Goal: Task Accomplishment & Management: Use online tool/utility

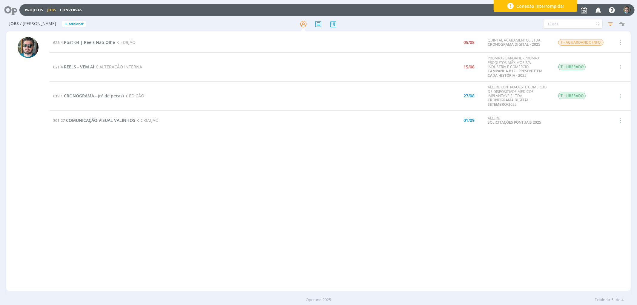
click at [280, 202] on div "625.4 Post 04 | Reels Não Olhe EDIÇÃO 05/08 QUINTAL ACABAMENTOS LTDA. CRONOGRAM…" at bounding box center [340, 161] width 581 height 257
click at [101, 120] on span "COMUNICAÇÃO VISUAL VALINHOS" at bounding box center [100, 120] width 69 height 6
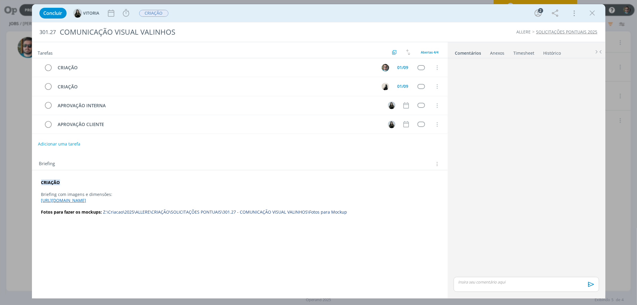
click at [86, 202] on link "[URL][DOMAIN_NAME]" at bounding box center [63, 200] width 45 height 6
click at [499, 53] on div "Anexos 0" at bounding box center [497, 53] width 14 height 6
click at [471, 53] on link "Comentários" at bounding box center [468, 51] width 26 height 9
click at [593, 15] on icon "dialog" at bounding box center [592, 13] width 9 height 9
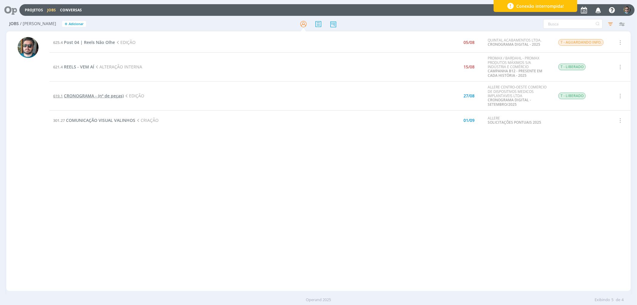
click at [103, 96] on span "CRONOGRAMA - (nº de peças)" at bounding box center [94, 96] width 60 height 6
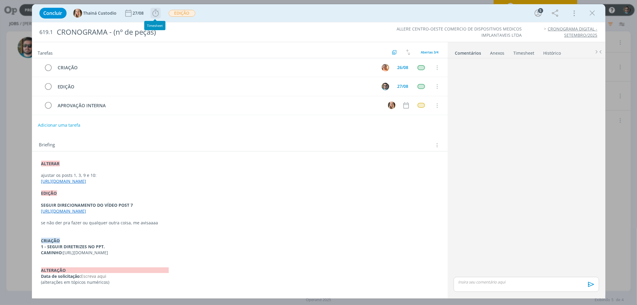
click at [154, 13] on icon "dialog" at bounding box center [155, 13] width 9 height 9
click at [172, 23] on button "Iniciar" at bounding box center [171, 26] width 24 height 8
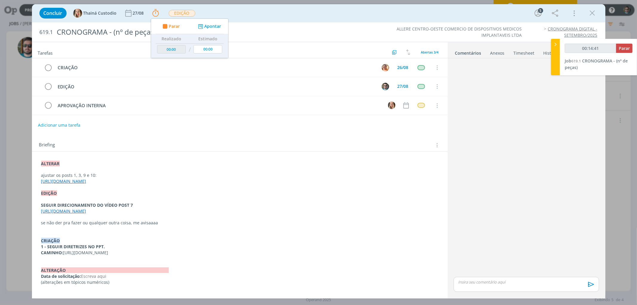
type input "00:14:42"
click at [622, 50] on span "Parar" at bounding box center [624, 48] width 11 height 6
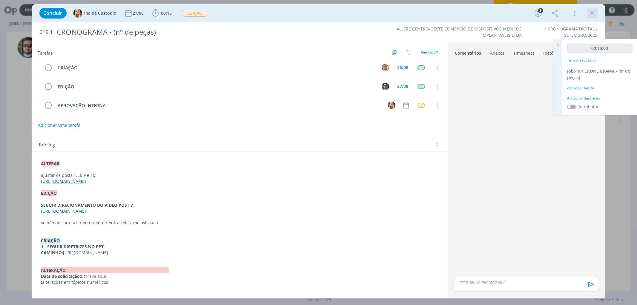
click at [593, 13] on icon "dialog" at bounding box center [592, 13] width 9 height 9
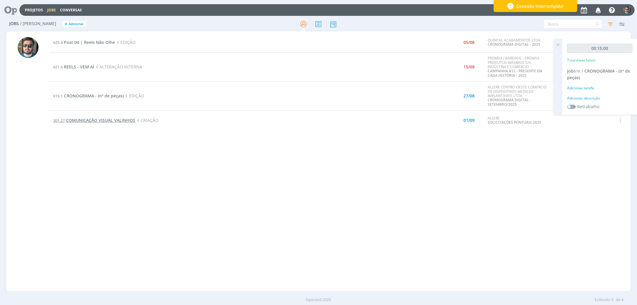
click at [114, 119] on span "COMUNICAÇÃO VISUAL VALINHOS" at bounding box center [100, 120] width 69 height 6
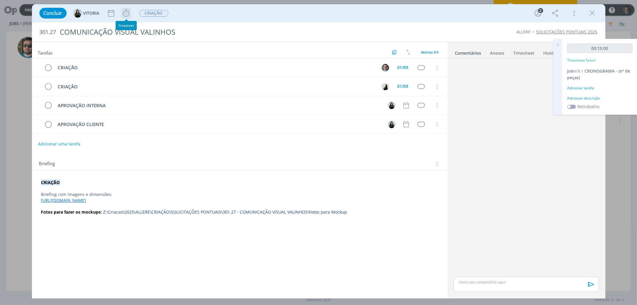
click at [127, 16] on icon "dialog" at bounding box center [126, 12] width 6 height 7
click at [144, 24] on span "Iniciar" at bounding box center [146, 26] width 13 height 4
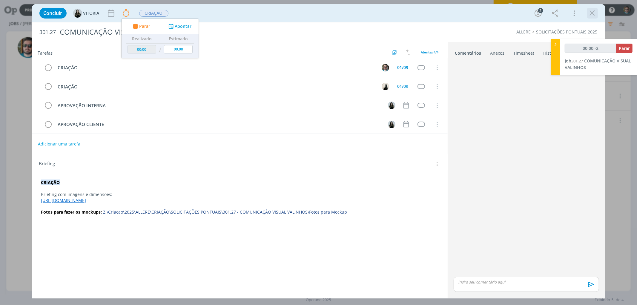
click at [593, 12] on icon "dialog" at bounding box center [592, 13] width 9 height 9
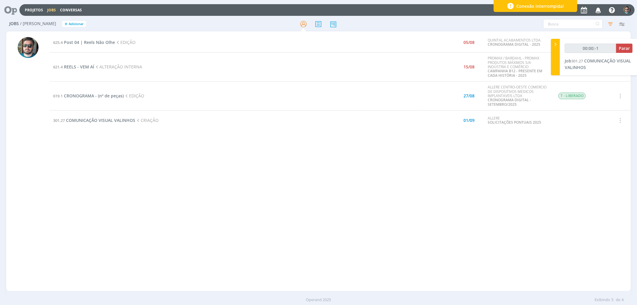
click at [208, 172] on div "625.4 Post 04 | Reels Não Olhe EDIÇÃO 05/08 QUINTAL ACABAMENTOS LTDA. CRONOGRAM…" at bounding box center [340, 161] width 581 height 257
click at [118, 121] on span "COMUNICAÇÃO VISUAL VALINHOS" at bounding box center [100, 120] width 69 height 6
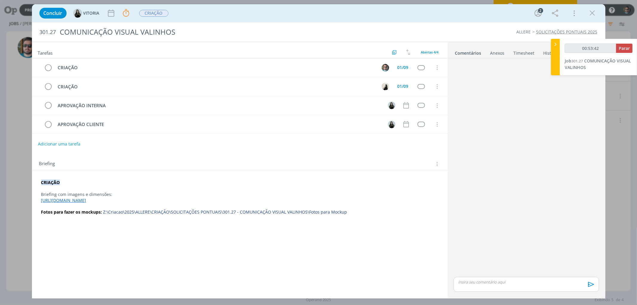
type input "00:54:42"
